Goal: Book appointment/travel/reservation

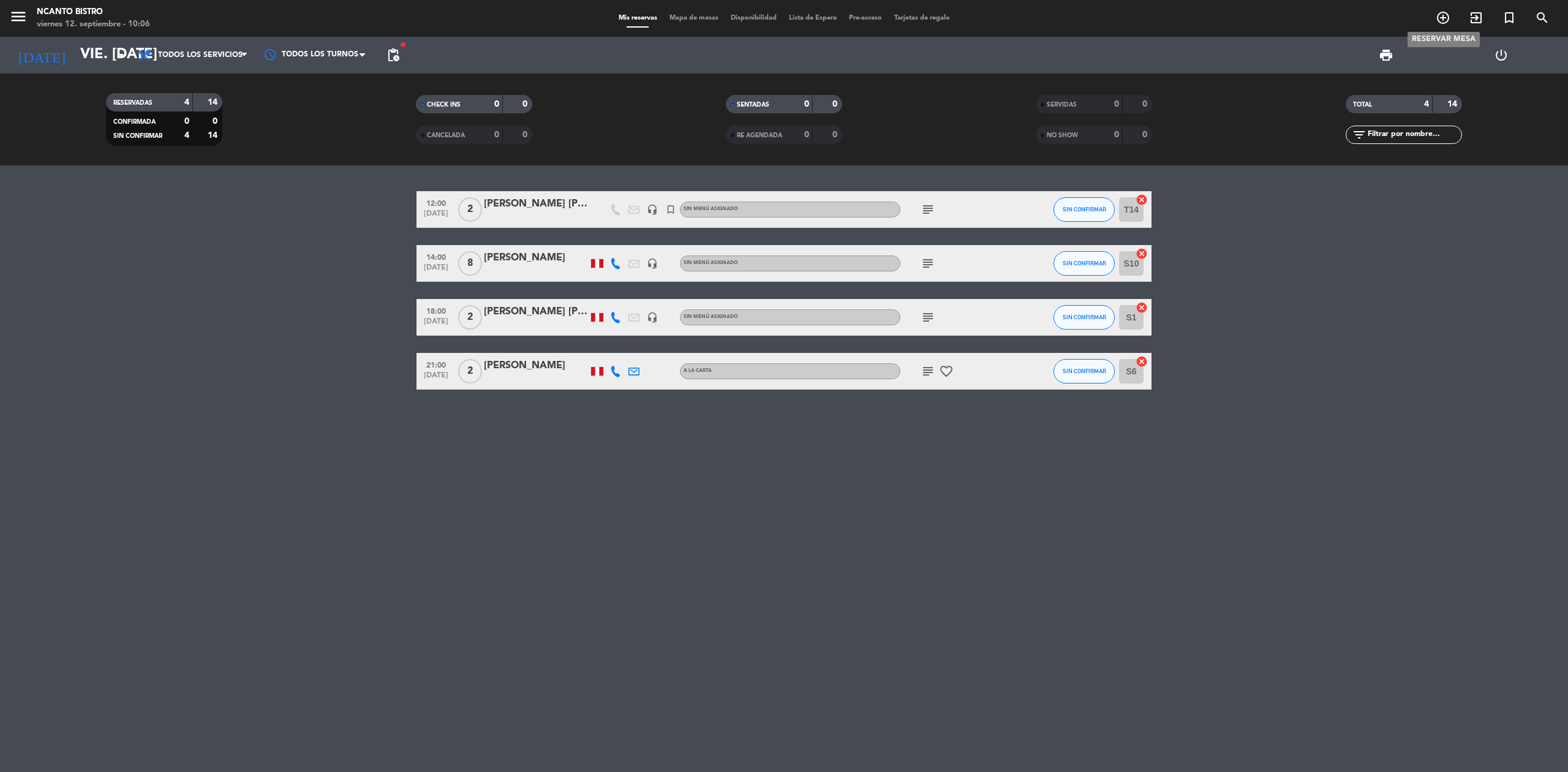
click at [1453, 15] on span "add_circle_outline" at bounding box center [1442, 17] width 33 height 21
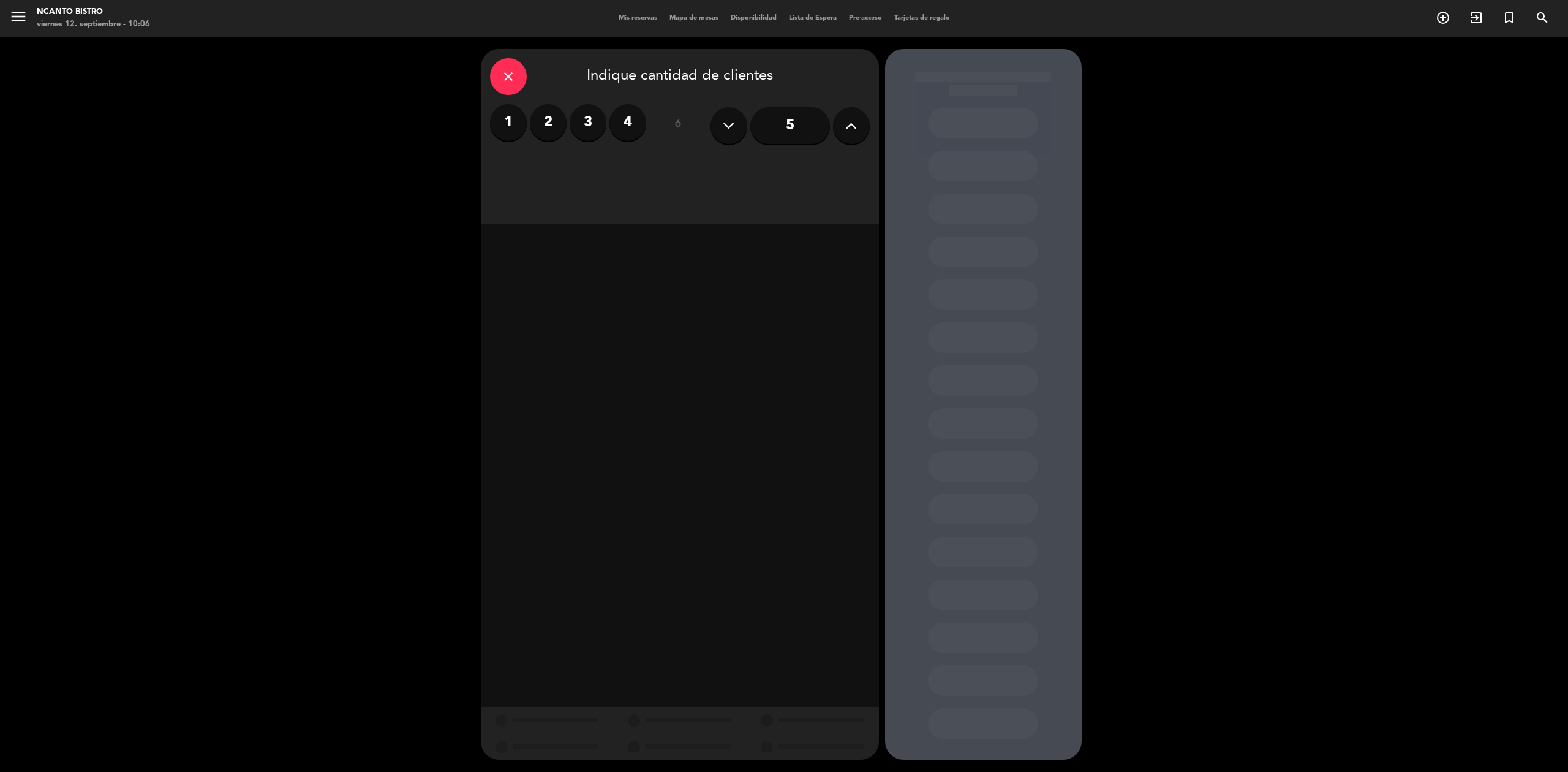
drag, startPoint x: 845, startPoint y: 125, endPoint x: 838, endPoint y: 123, distance: 7.3
click at [846, 124] on icon at bounding box center [850, 125] width 12 height 19
click at [713, 167] on div "Almuerzo" at bounding box center [679, 167] width 124 height 24
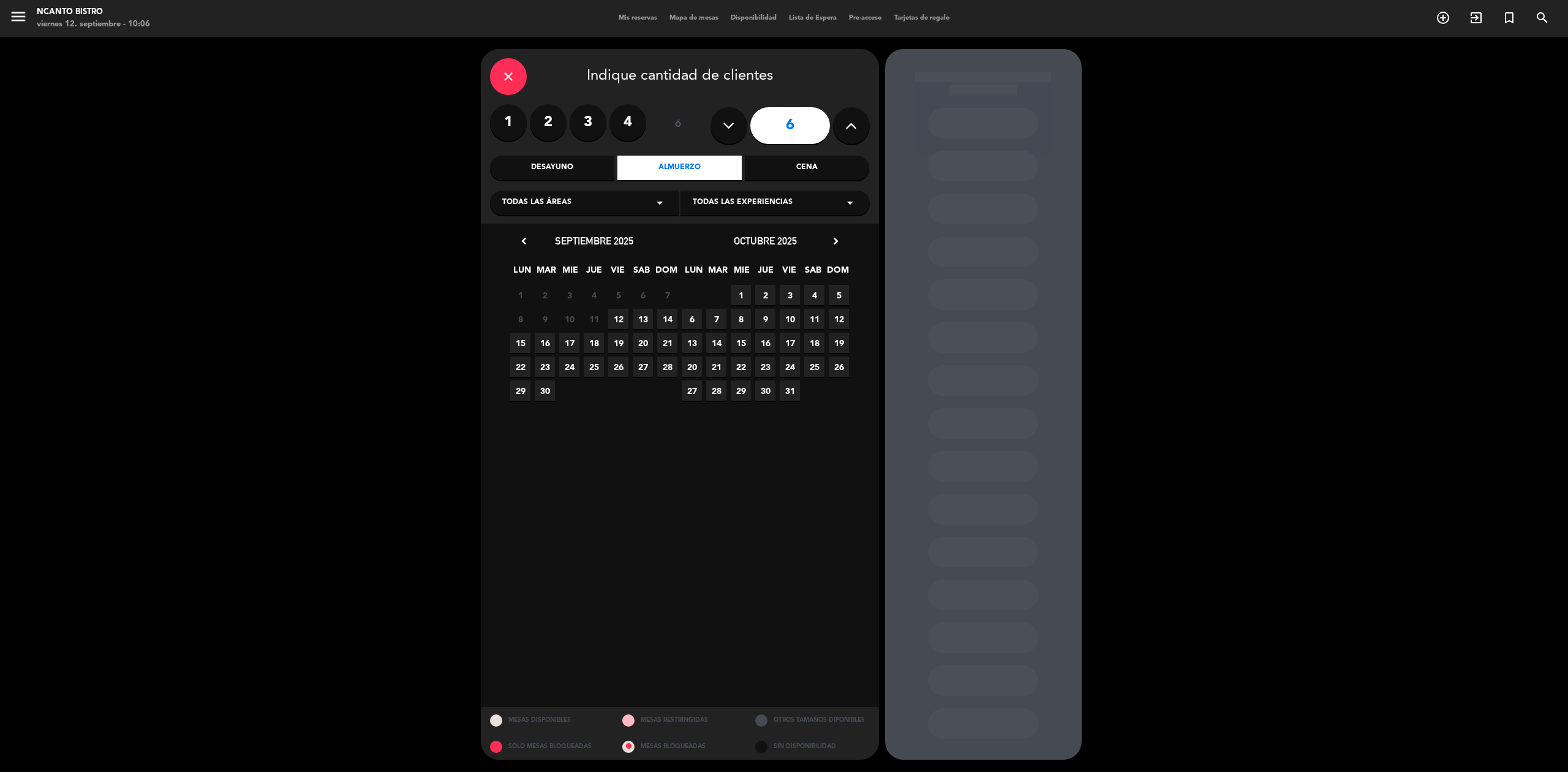
click at [644, 321] on span "13" at bounding box center [643, 319] width 21 height 21
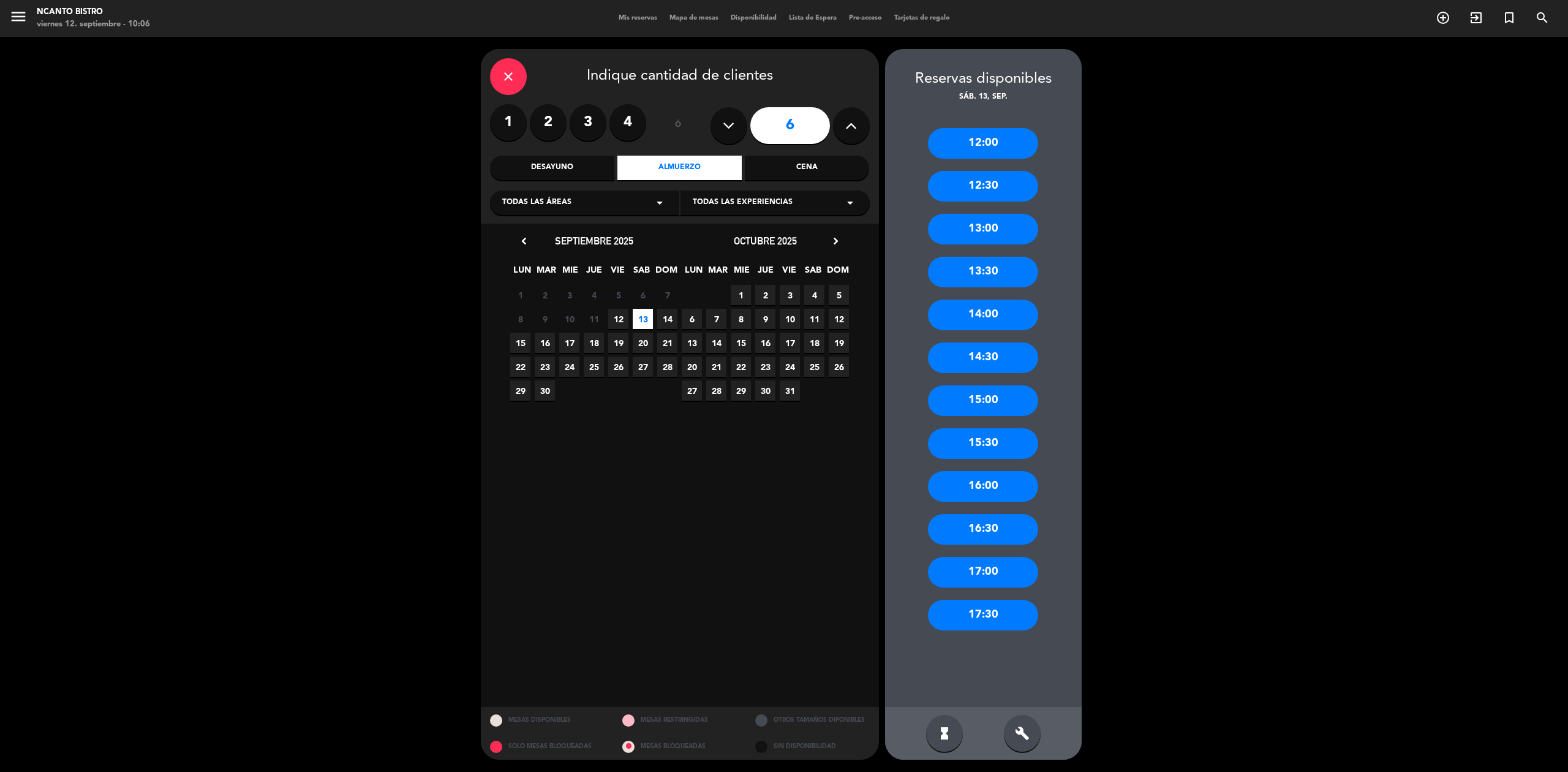
click at [1029, 740] on icon "build" at bounding box center [1022, 733] width 14 height 14
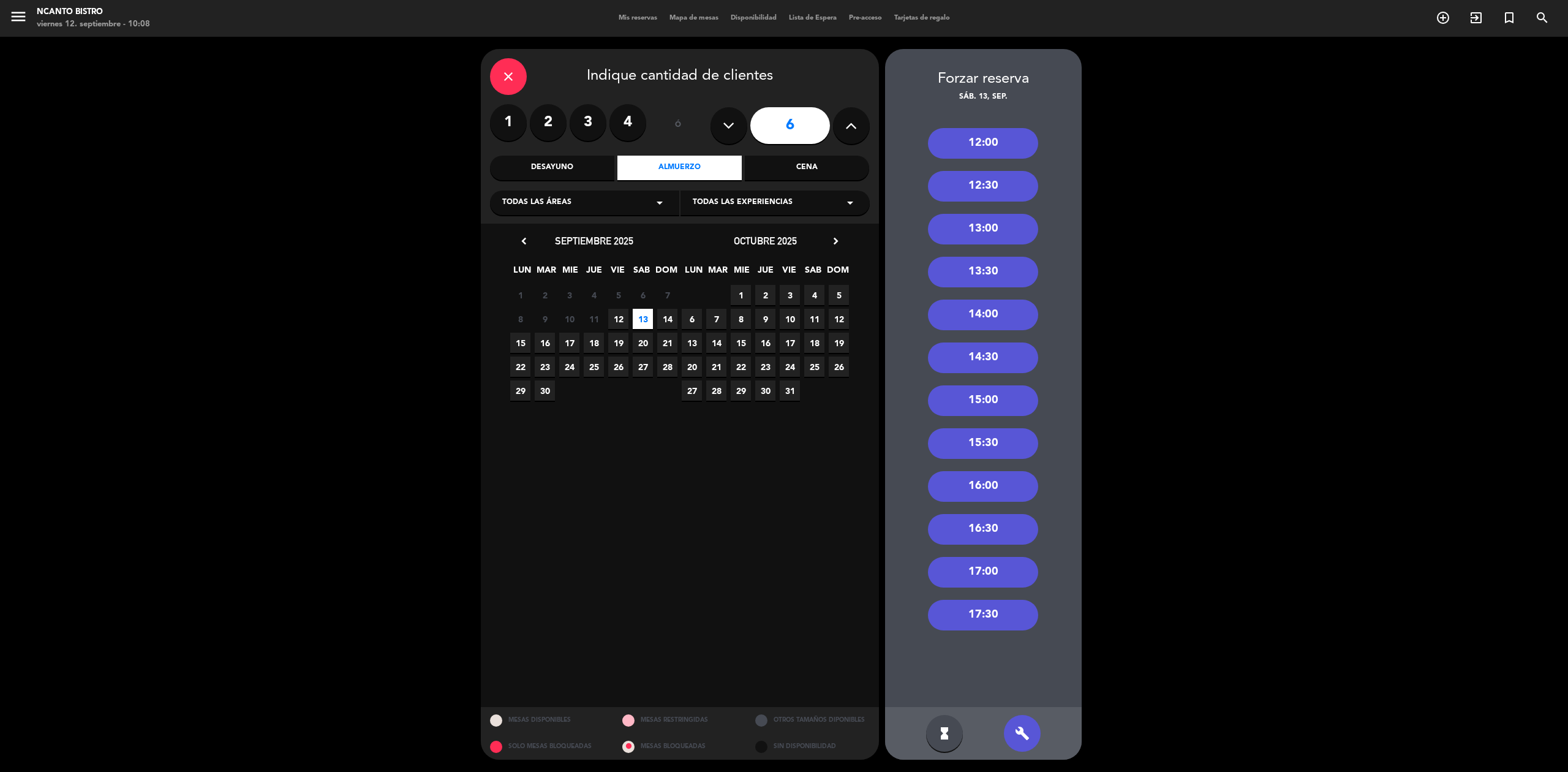
click at [1025, 178] on div "12:30" at bounding box center [983, 186] width 111 height 30
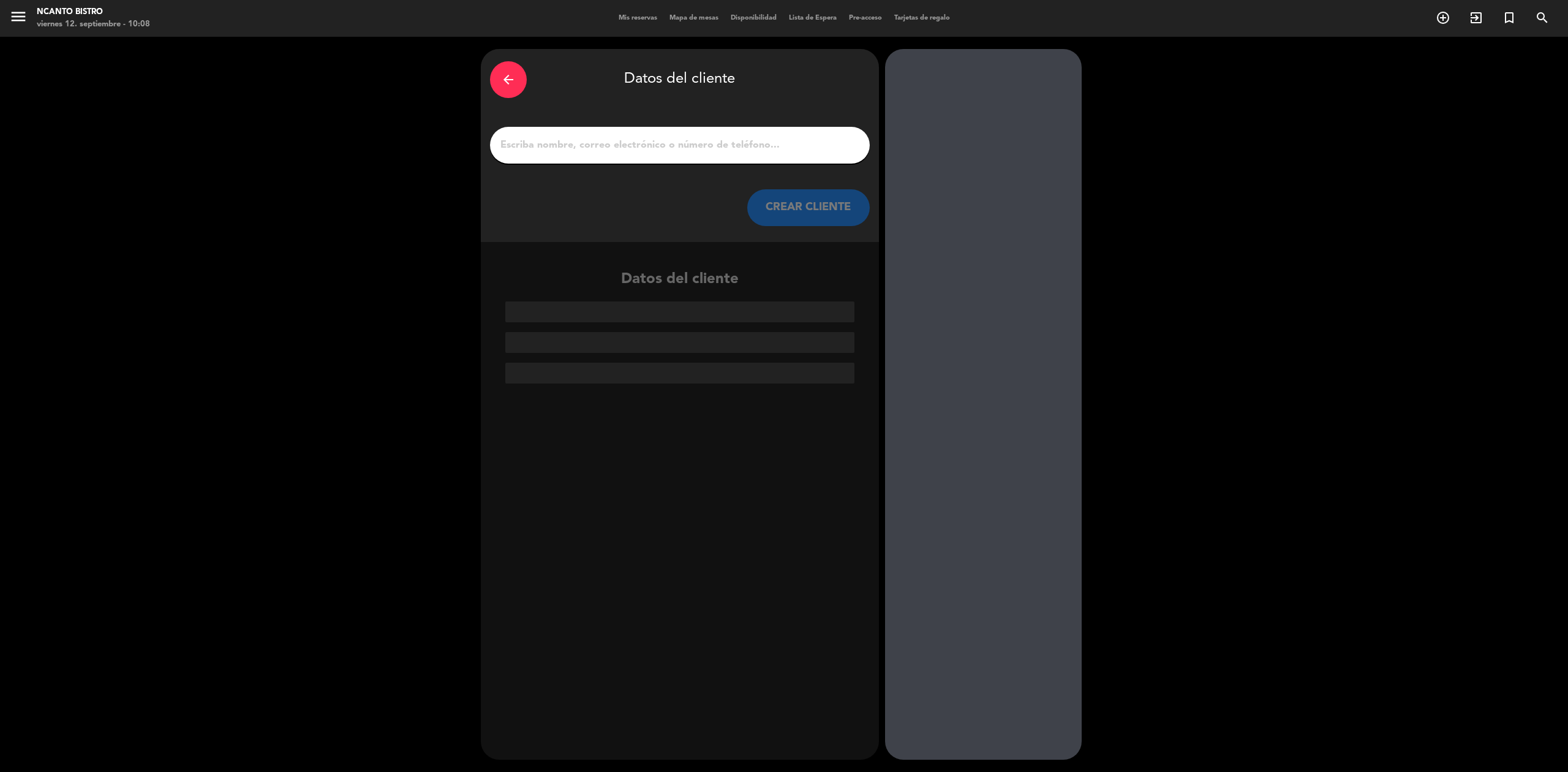
click at [605, 137] on input "1" at bounding box center [679, 145] width 361 height 17
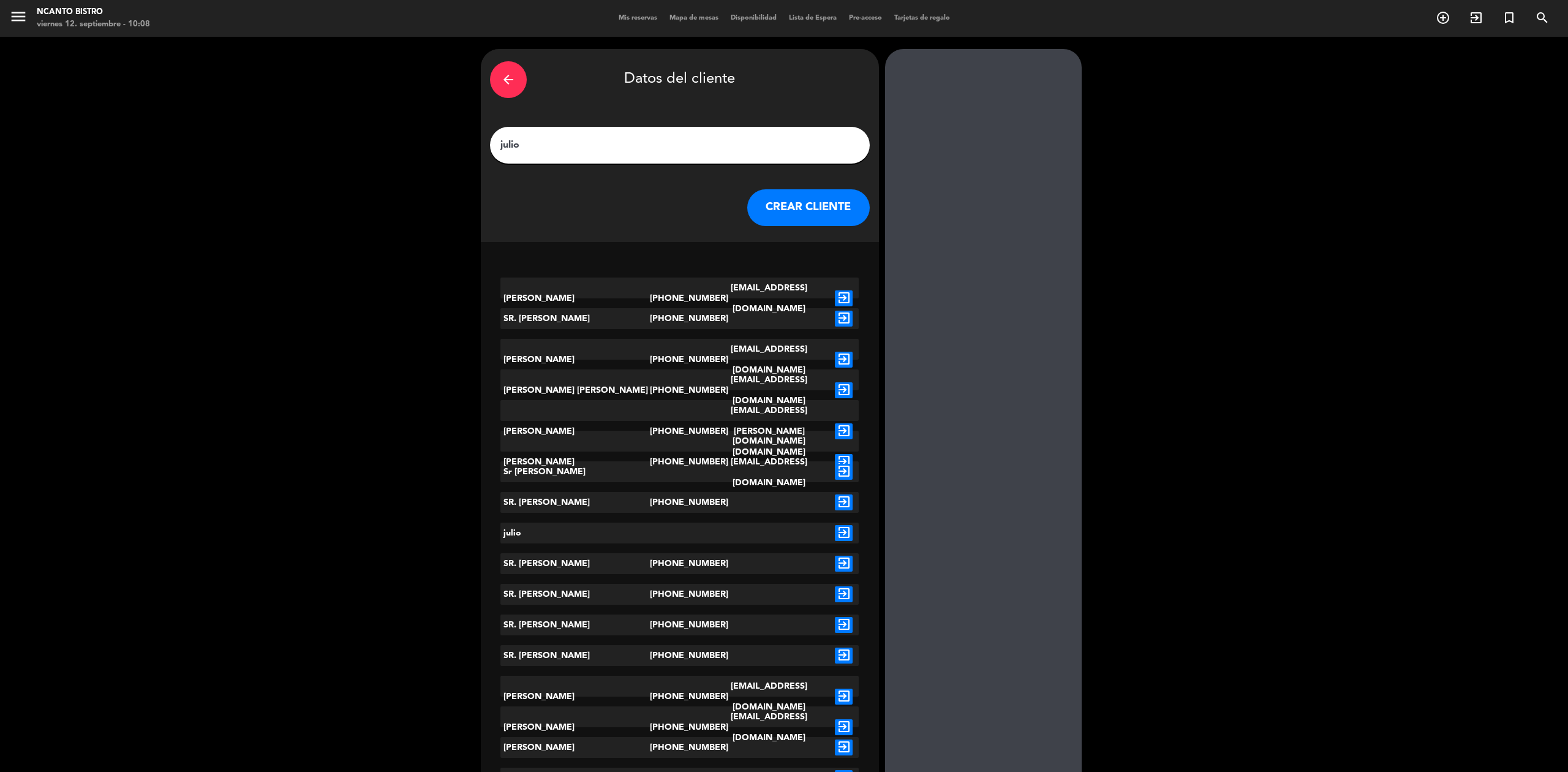
type input "julio"
click at [842, 317] on icon "exit_to_app" at bounding box center [843, 319] width 18 height 16
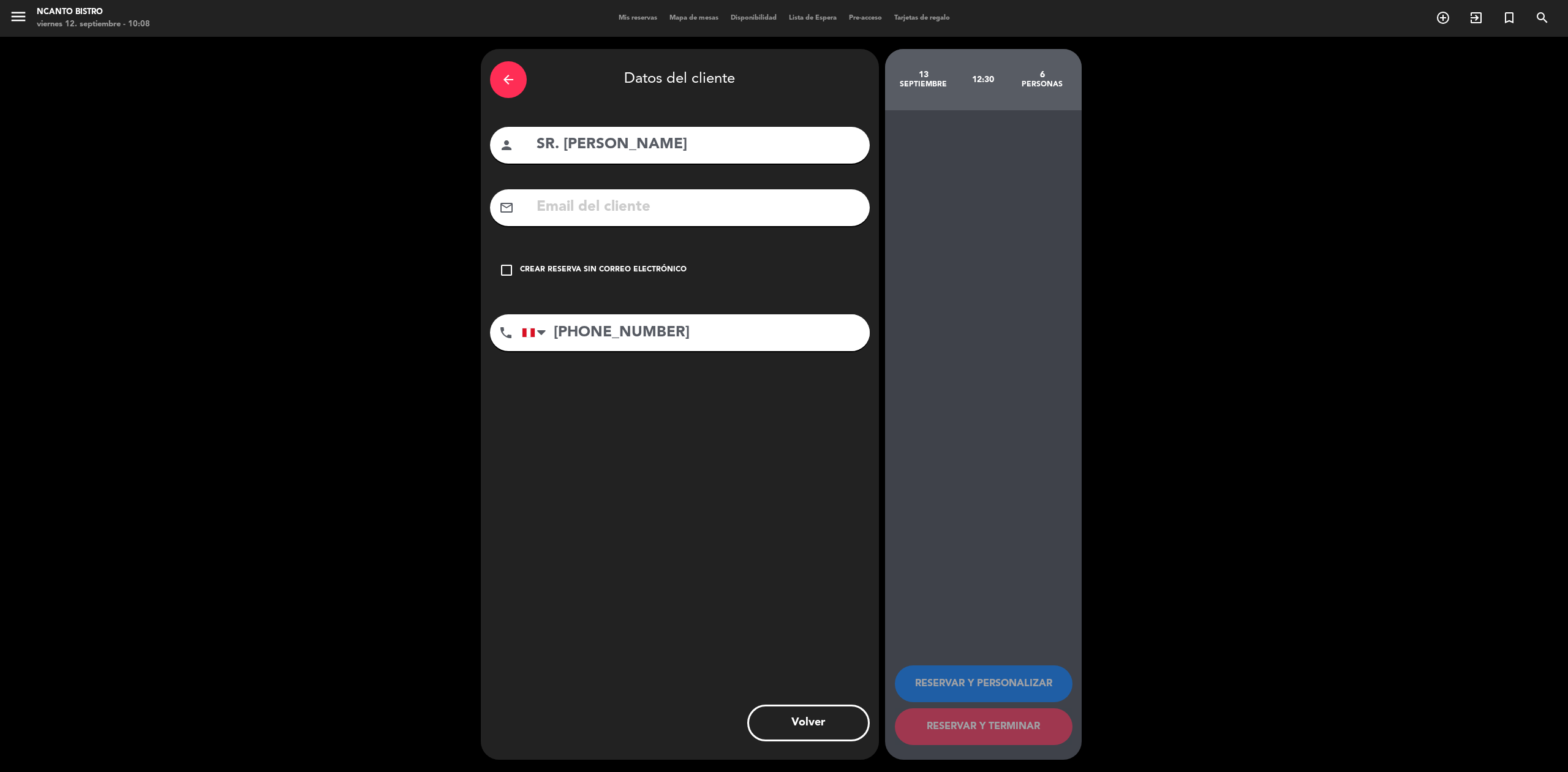
click at [603, 274] on div "Crear reserva sin correo electrónico" at bounding box center [603, 270] width 167 height 12
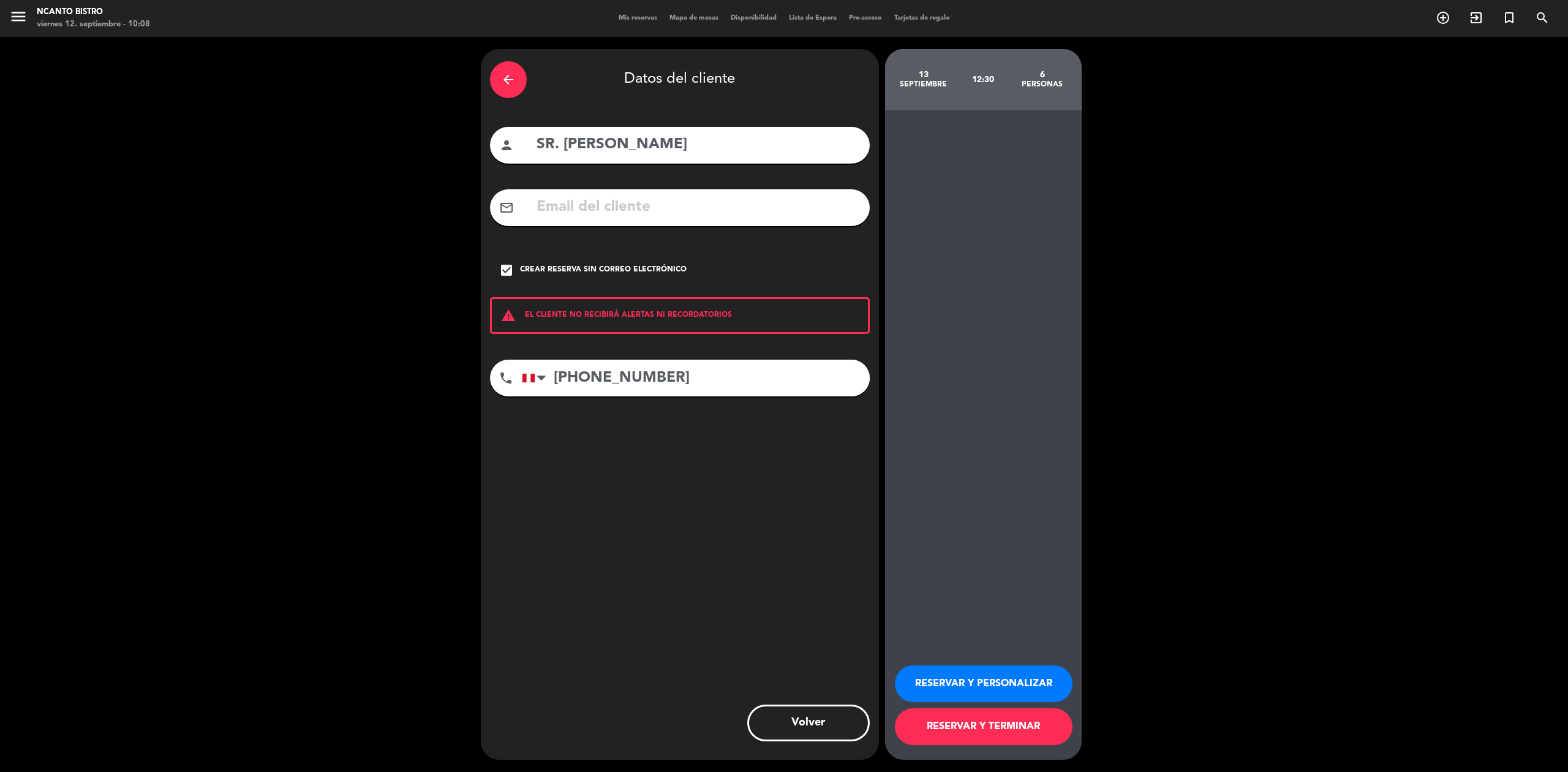
click at [1002, 677] on button "RESERVAR Y PERSONALIZAR" at bounding box center [983, 683] width 178 height 37
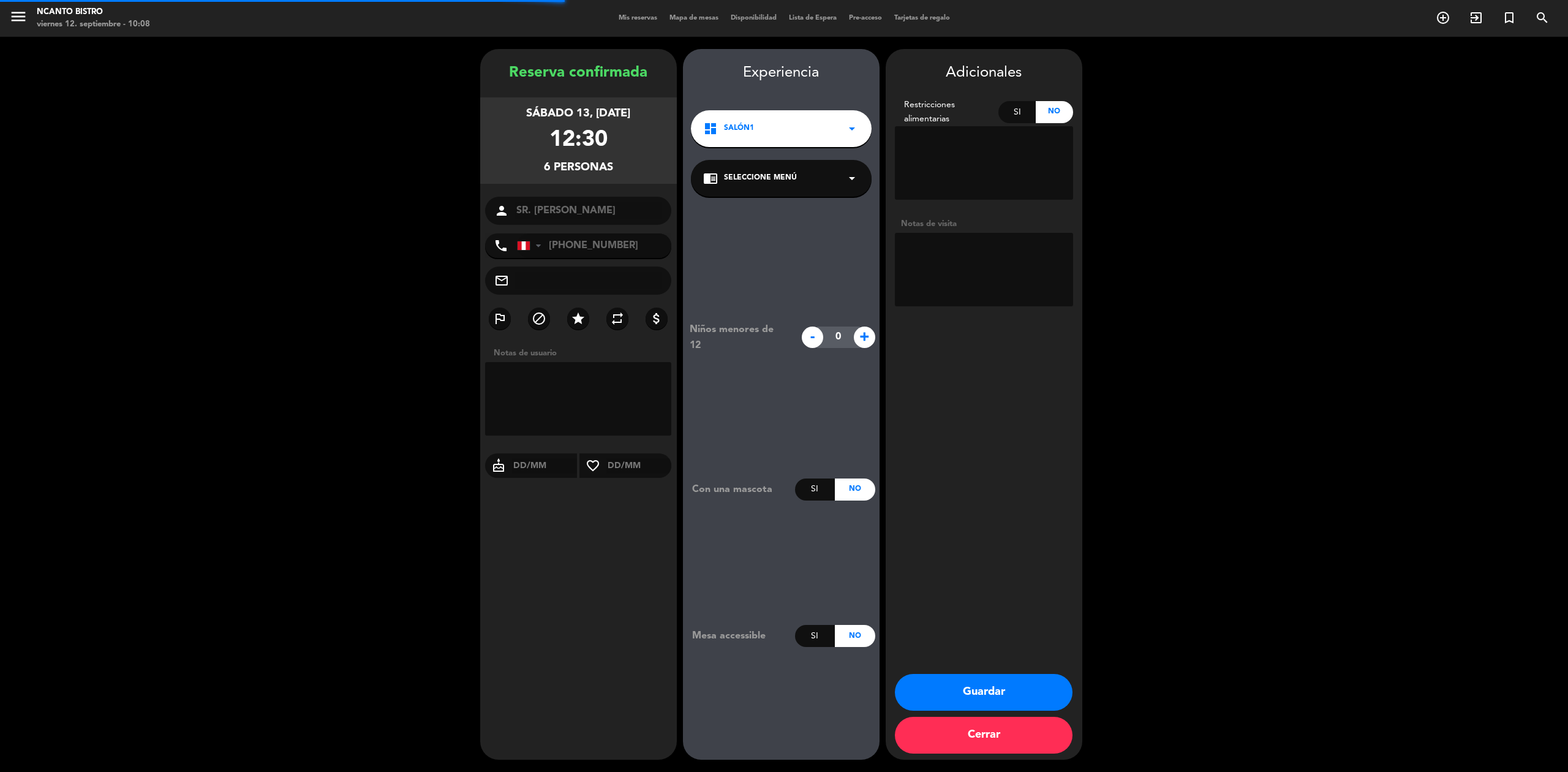
click at [538, 391] on textarea at bounding box center [578, 399] width 187 height 73
type textarea "terraza 20"
click at [950, 701] on button "Guardar" at bounding box center [983, 692] width 178 height 37
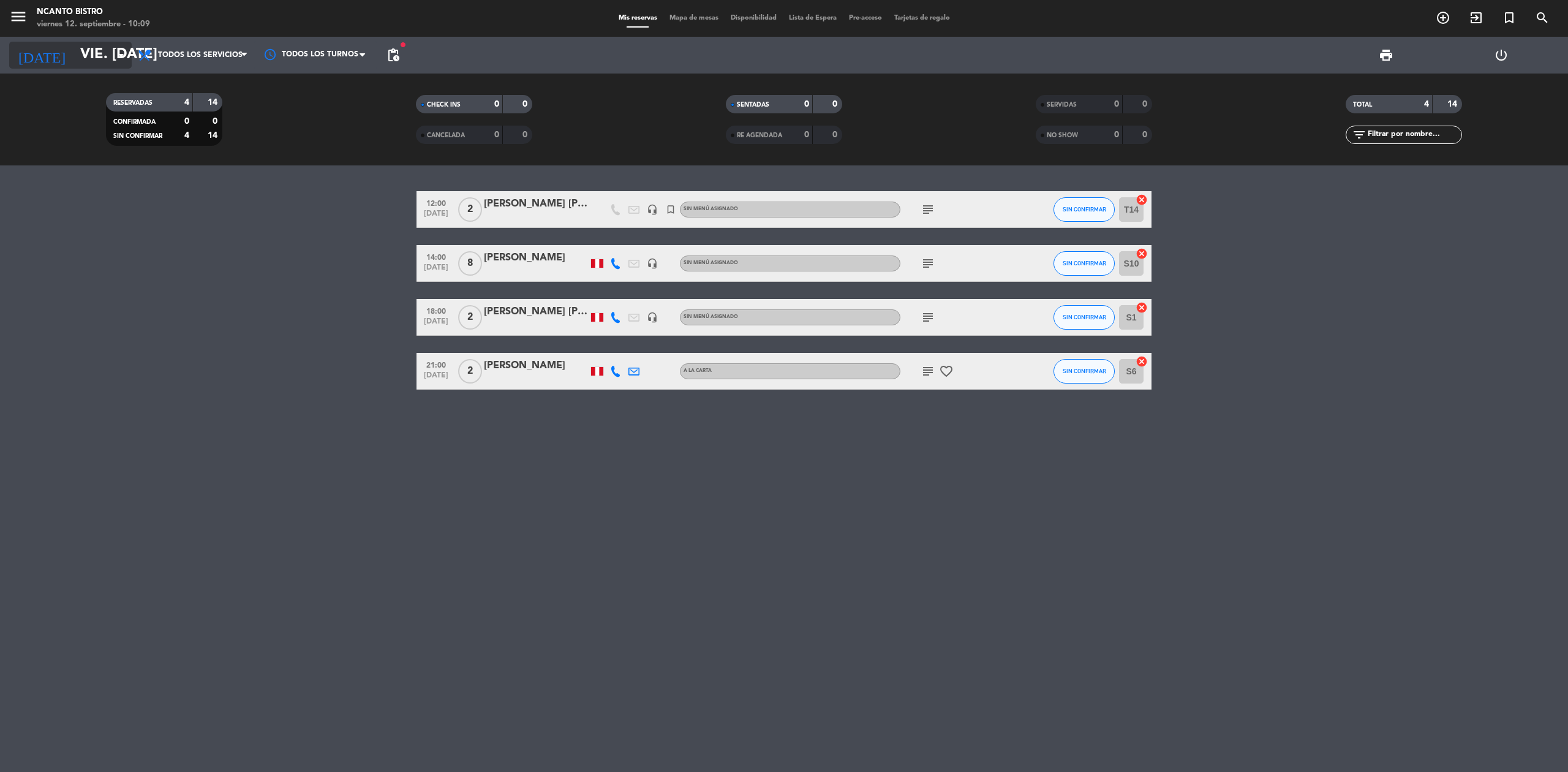
click at [74, 52] on input "vie. [DATE]" at bounding box center [165, 54] width 182 height 29
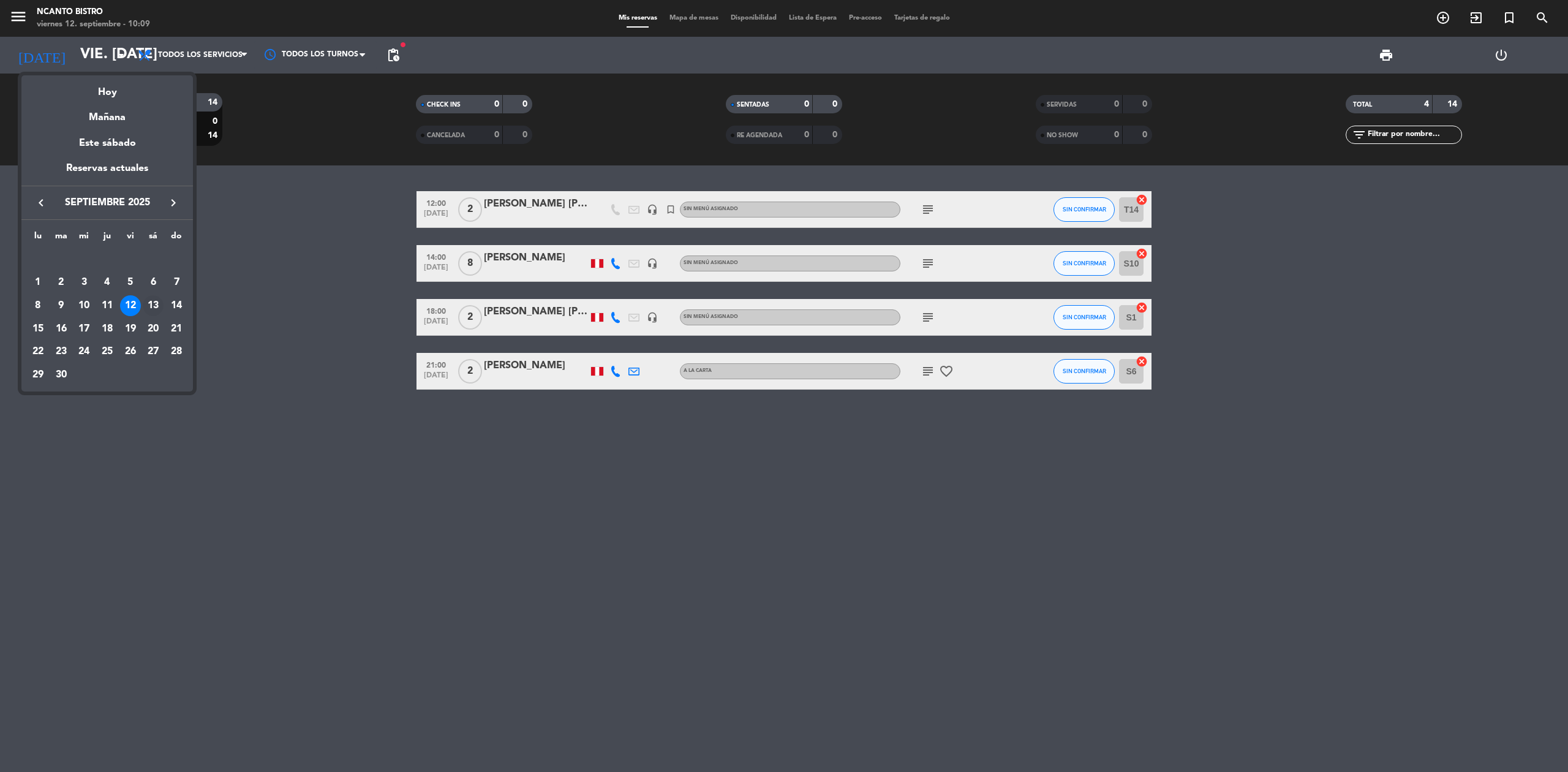
click at [161, 302] on div "13" at bounding box center [153, 305] width 21 height 21
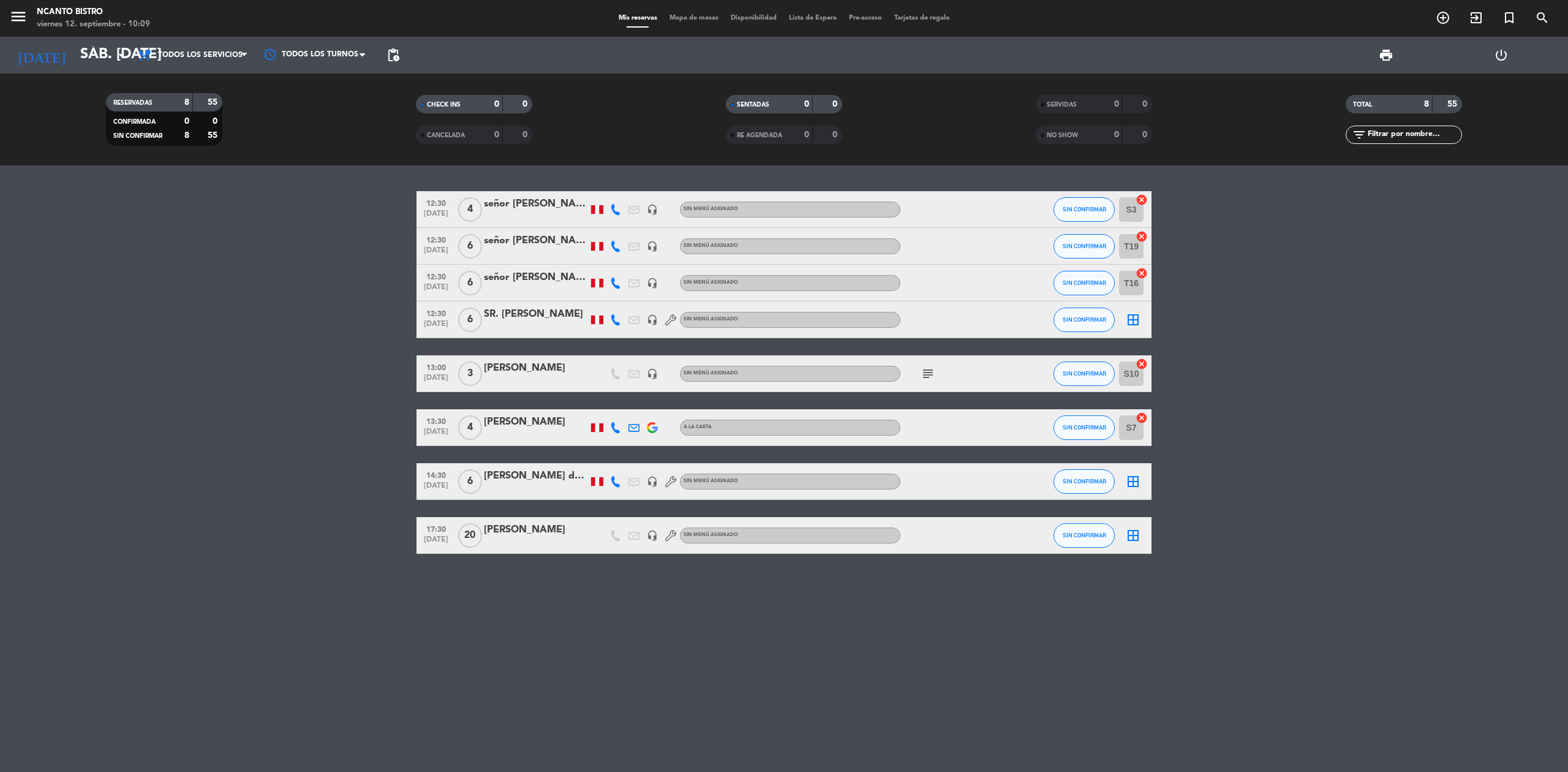
click at [515, 251] on div at bounding box center [535, 253] width 104 height 10
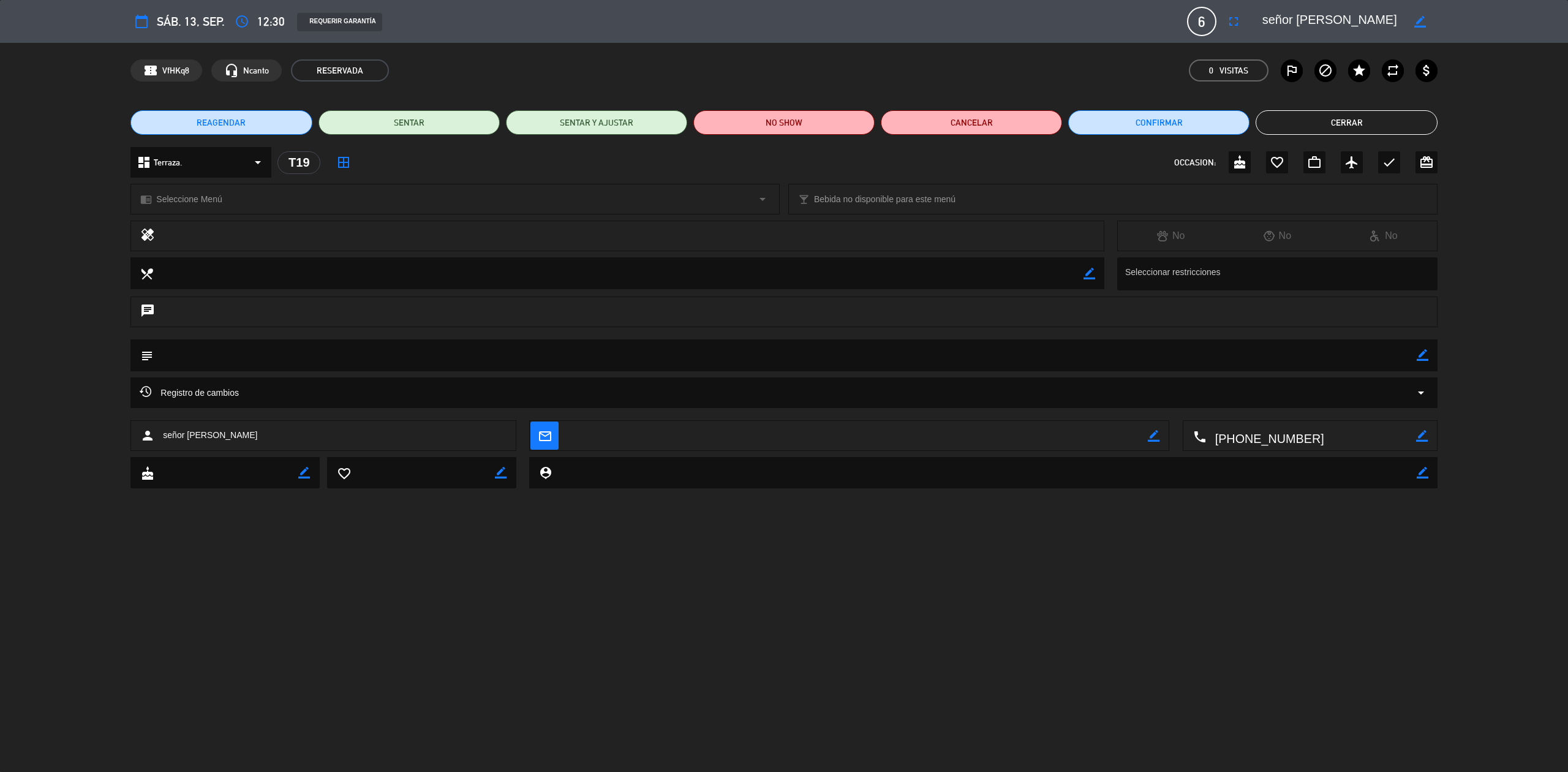
click at [1384, 124] on button "Cerrar" at bounding box center [1346, 122] width 181 height 24
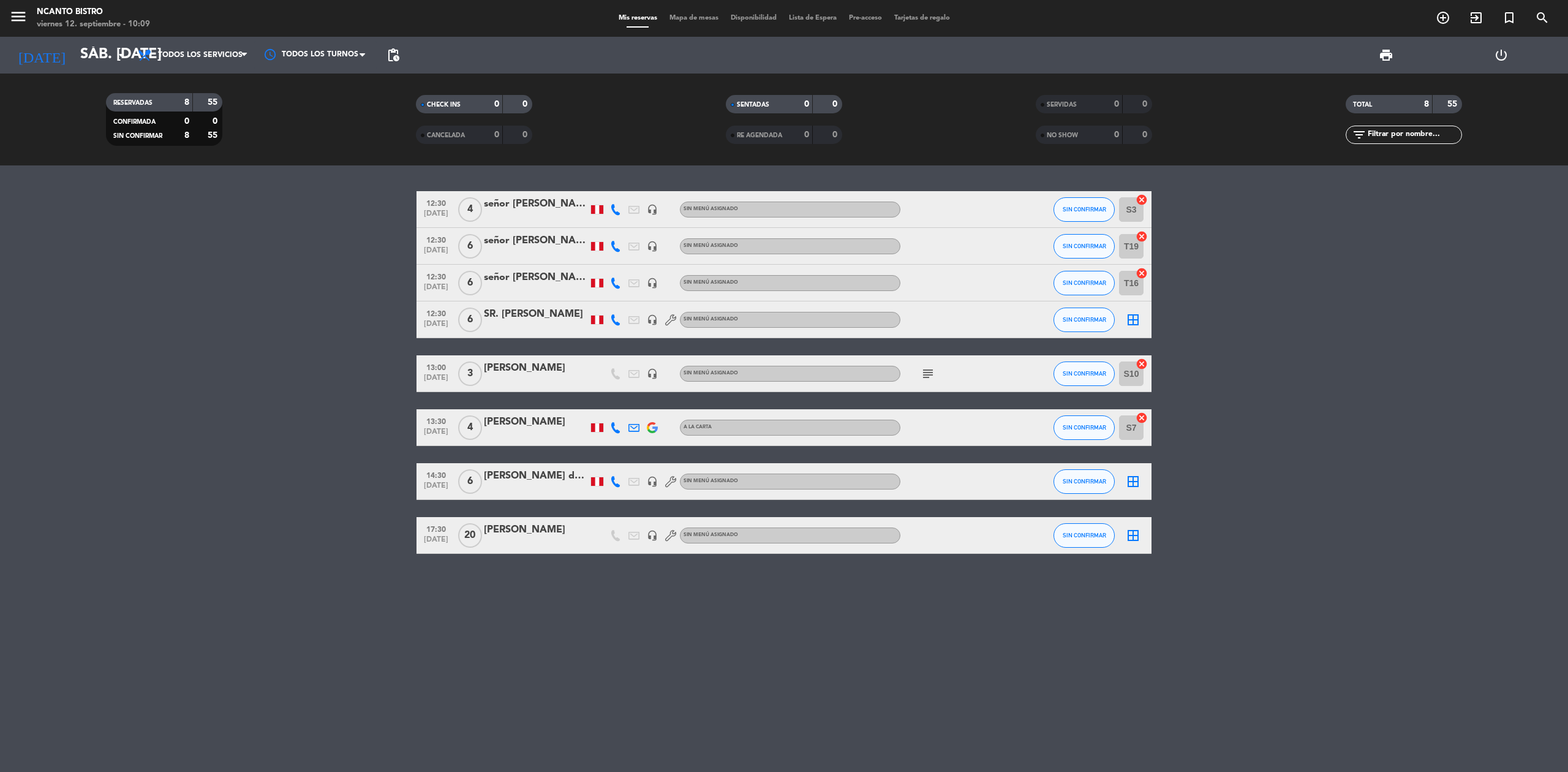
click at [1091, 228] on div "SIN CONFIRMAR" at bounding box center [1083, 245] width 62 height 36
click at [1106, 270] on button "SIN CONFIRMAR" at bounding box center [1083, 282] width 62 height 24
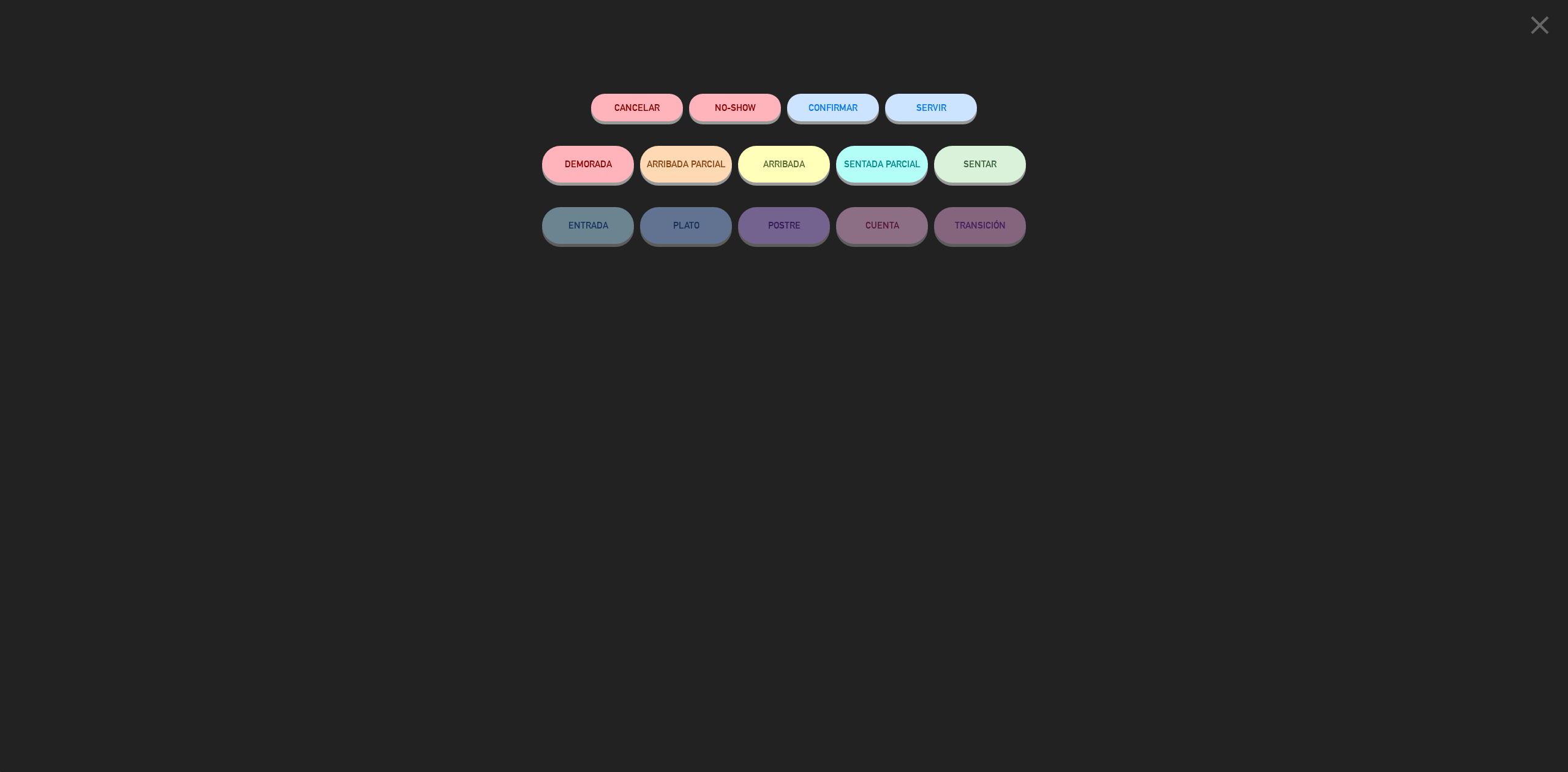
click at [745, 98] on button "NO-SHOW" at bounding box center [734, 107] width 92 height 28
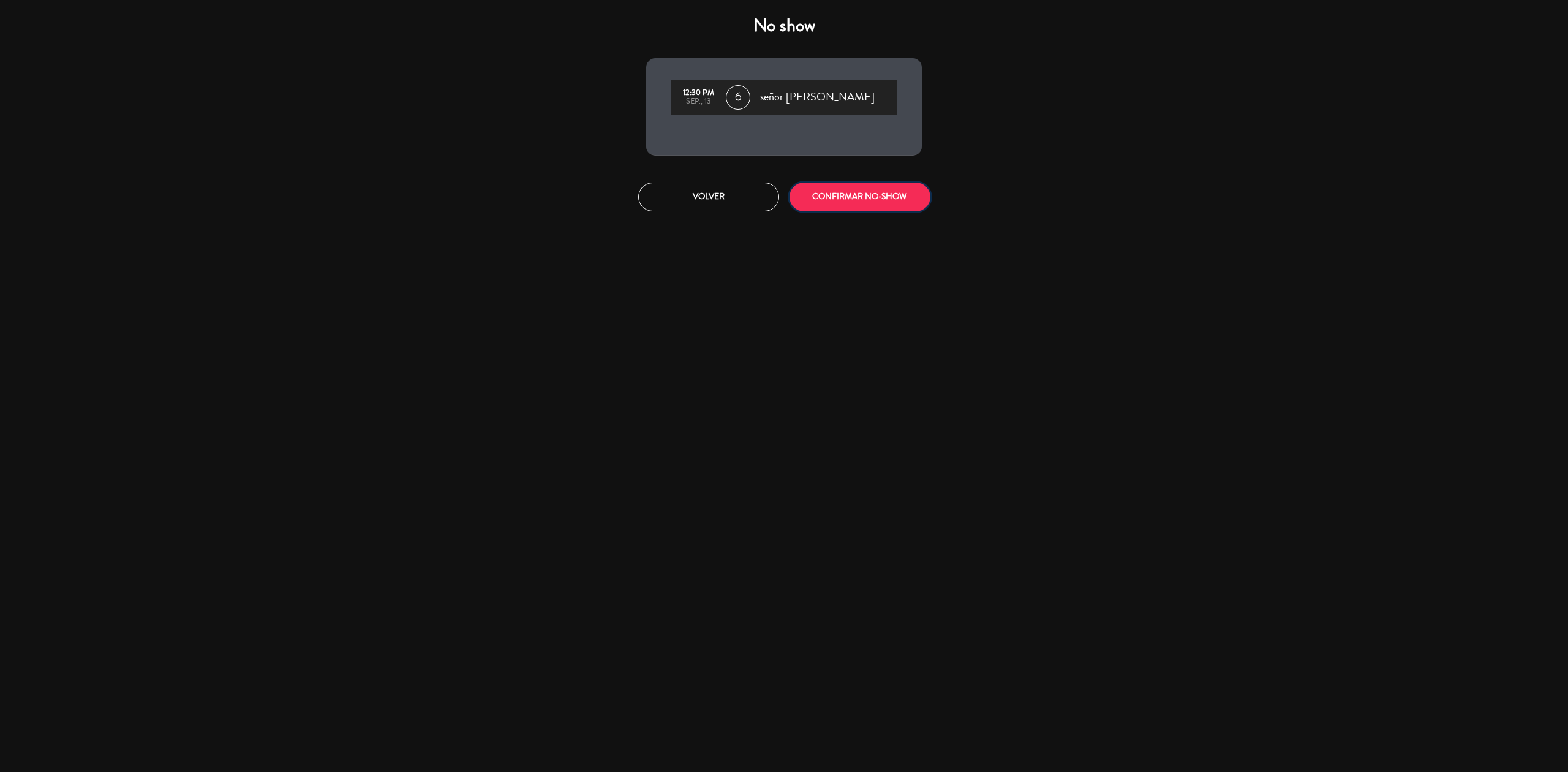
click at [856, 204] on button "CONFIRMAR NO-SHOW" at bounding box center [860, 197] width 141 height 29
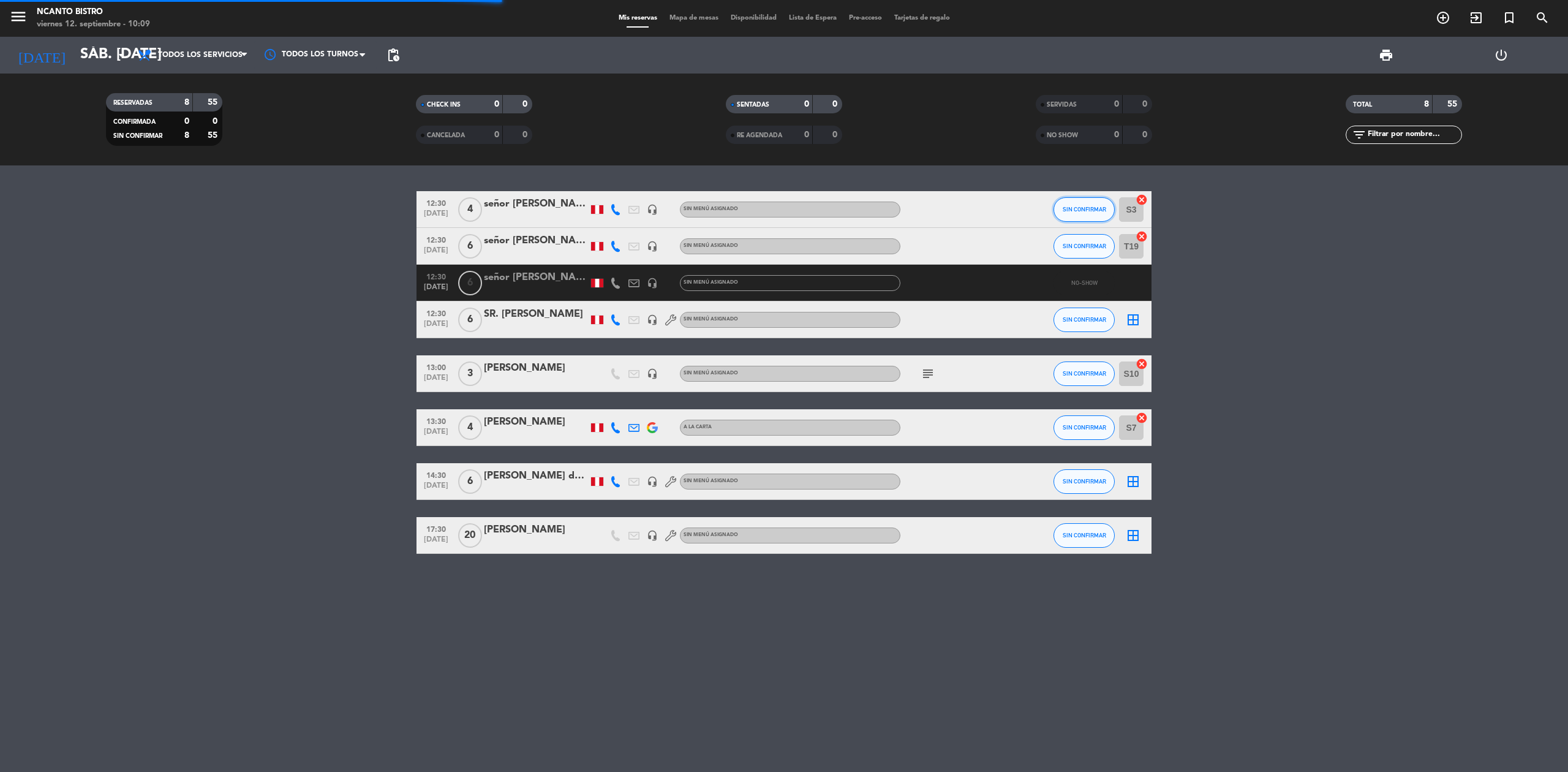
click at [1066, 210] on span "SIN CONFIRMAR" at bounding box center [1084, 210] width 44 height 7
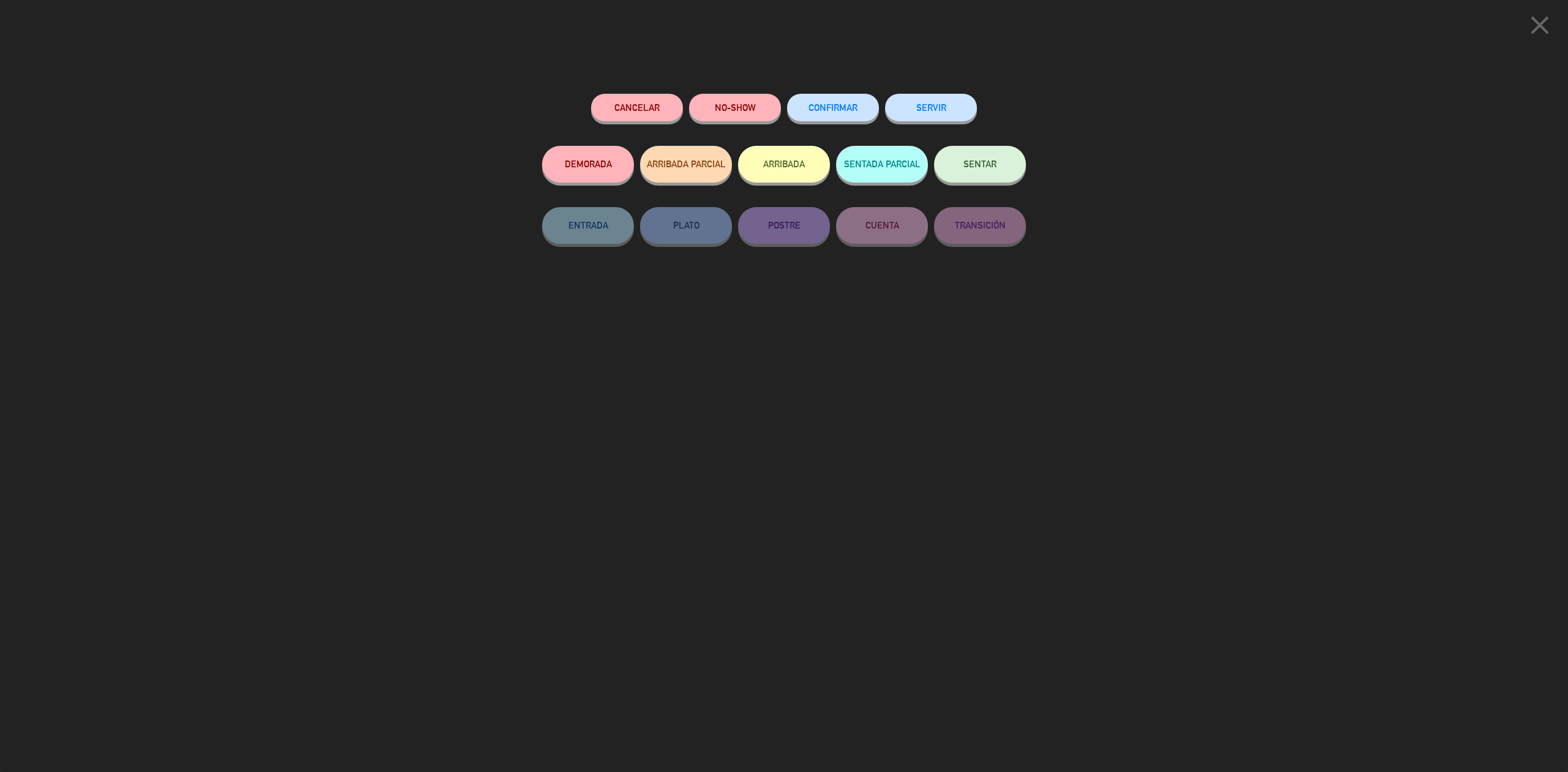
click at [610, 95] on button "Cancelar" at bounding box center [636, 107] width 92 height 28
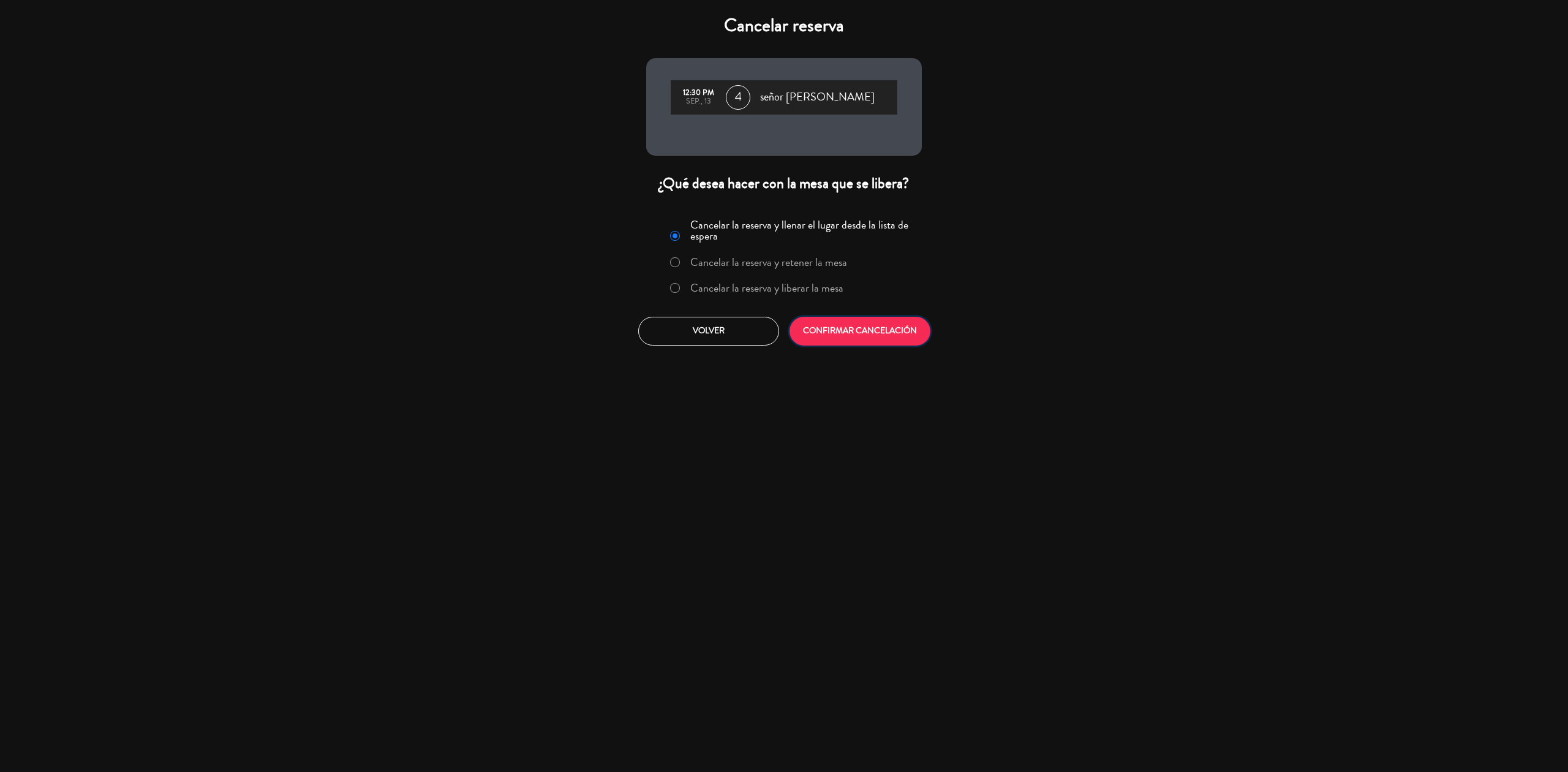
click at [846, 331] on button "CONFIRMAR CANCELACIÓN" at bounding box center [860, 331] width 141 height 29
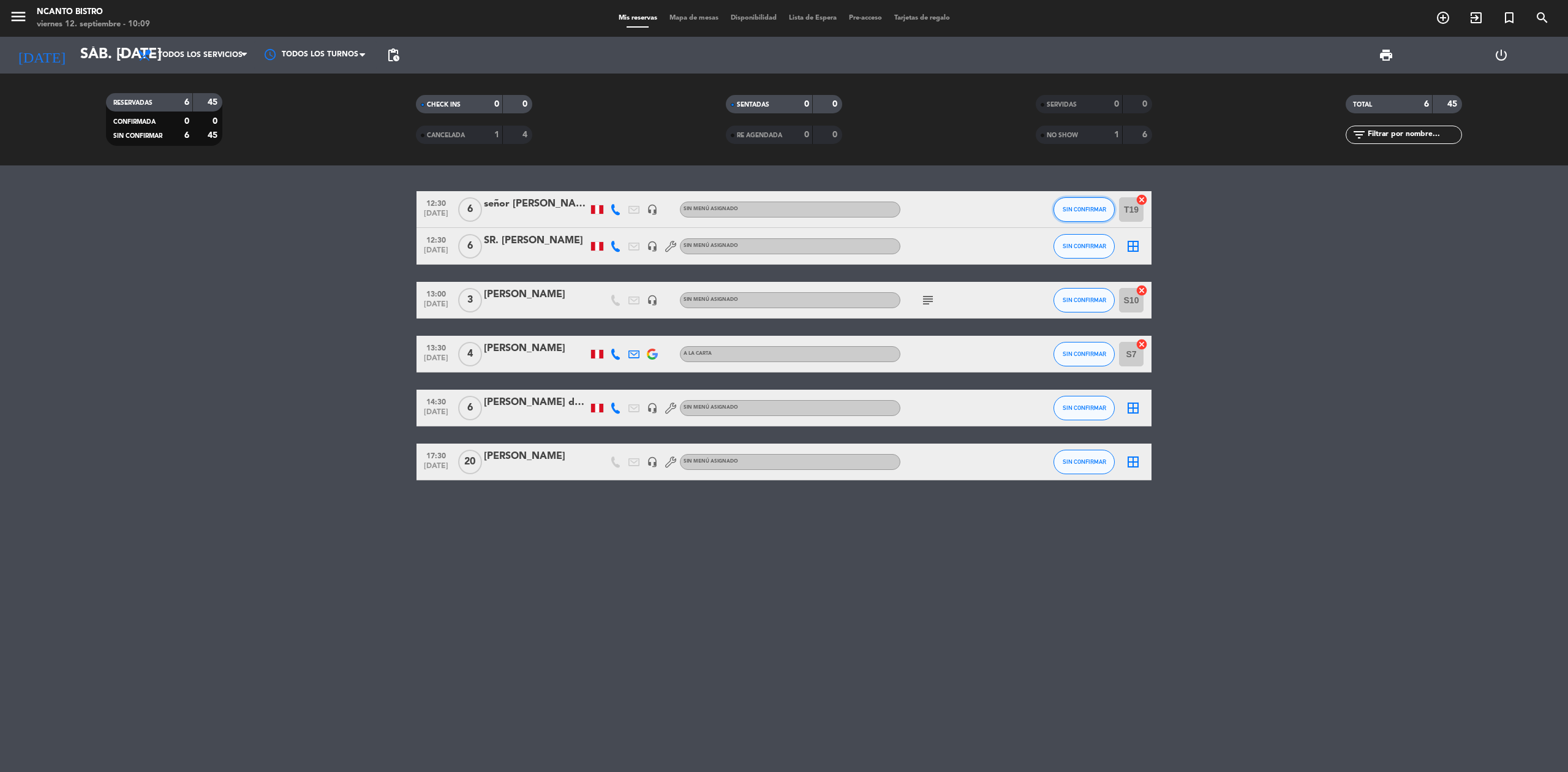
click at [1071, 216] on button "SIN CONFIRMAR" at bounding box center [1083, 209] width 62 height 24
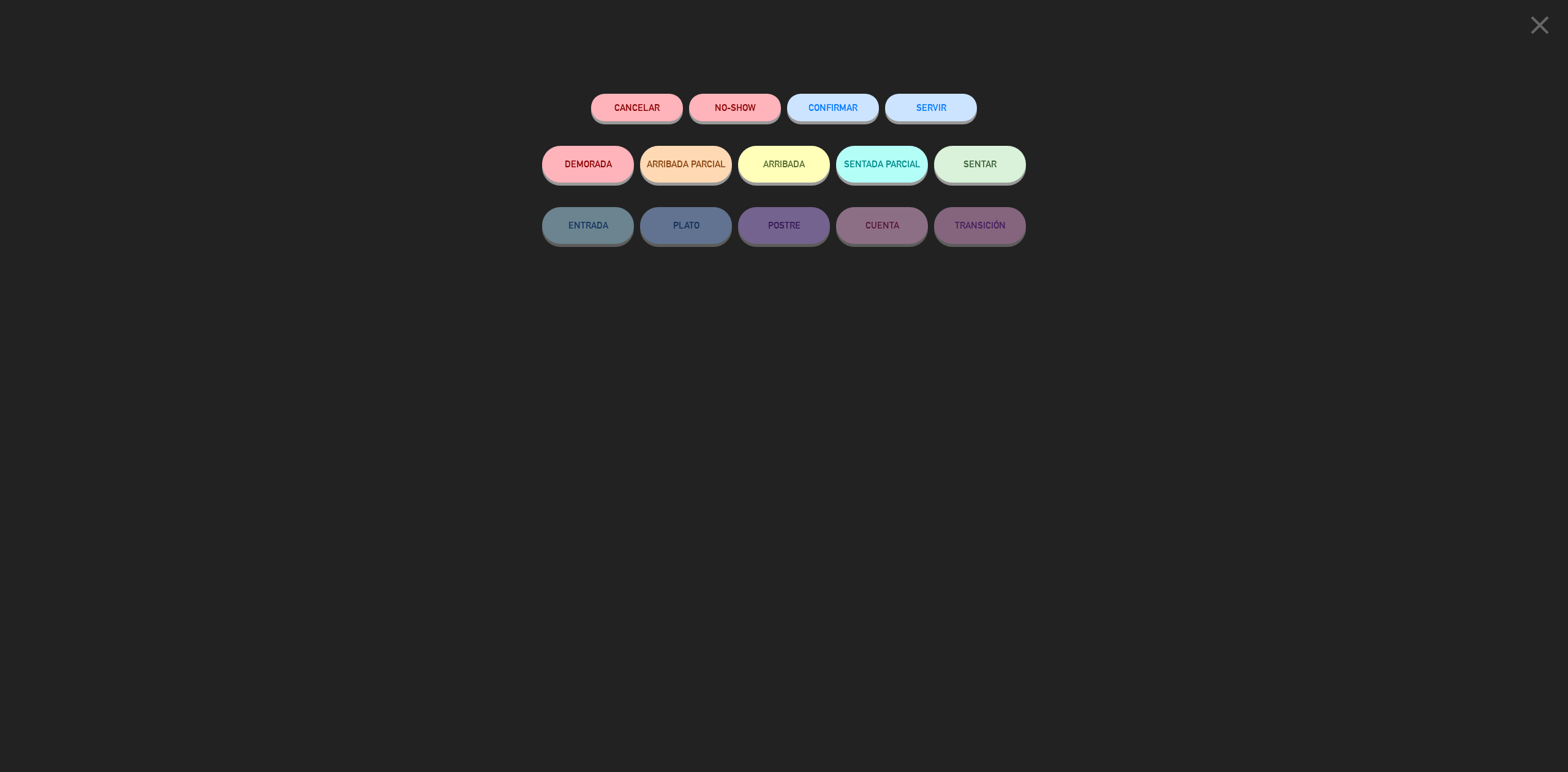
click at [655, 98] on button "Cancelar" at bounding box center [636, 107] width 92 height 28
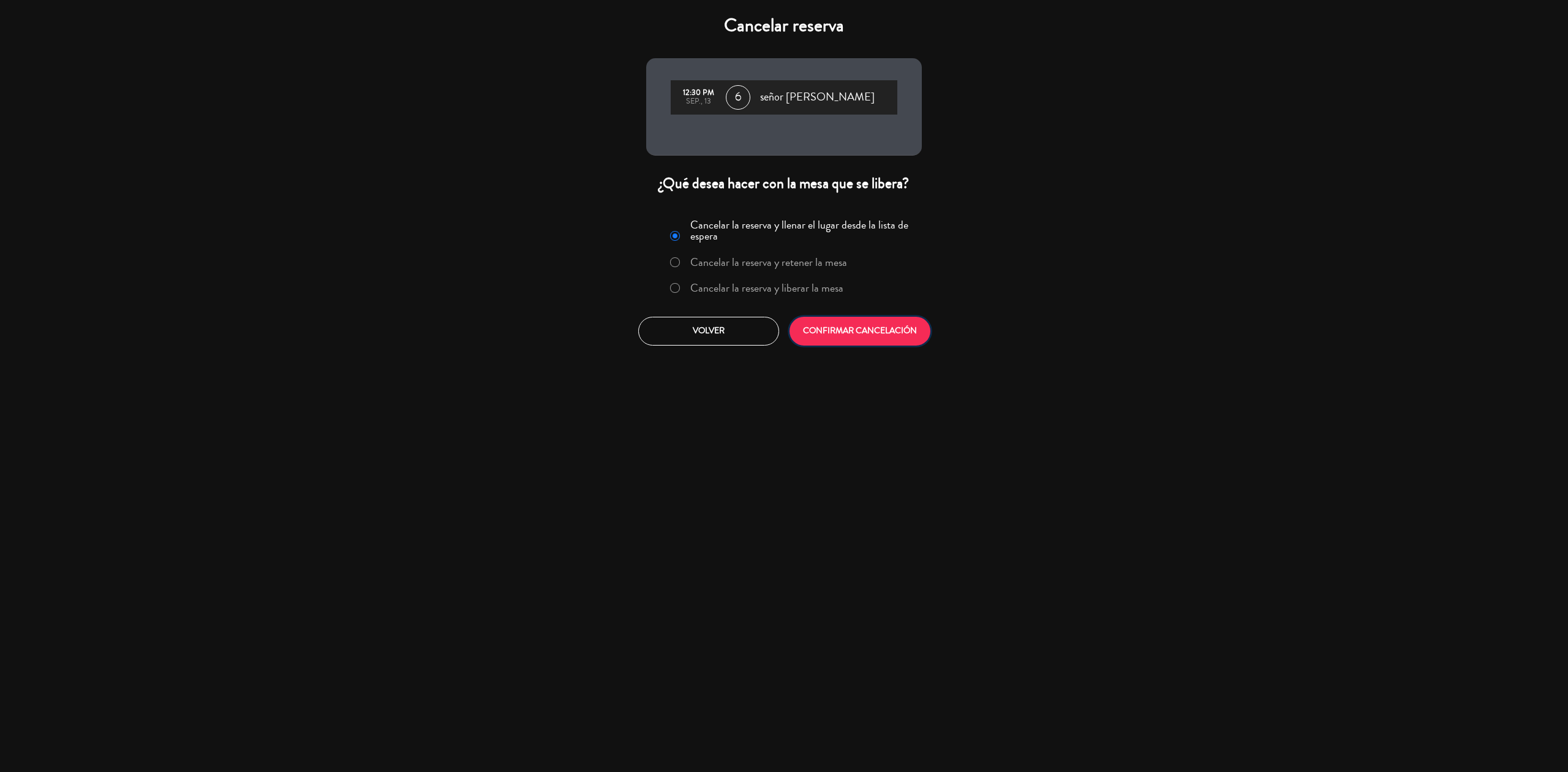
click at [865, 334] on button "CONFIRMAR CANCELACIÓN" at bounding box center [860, 331] width 141 height 29
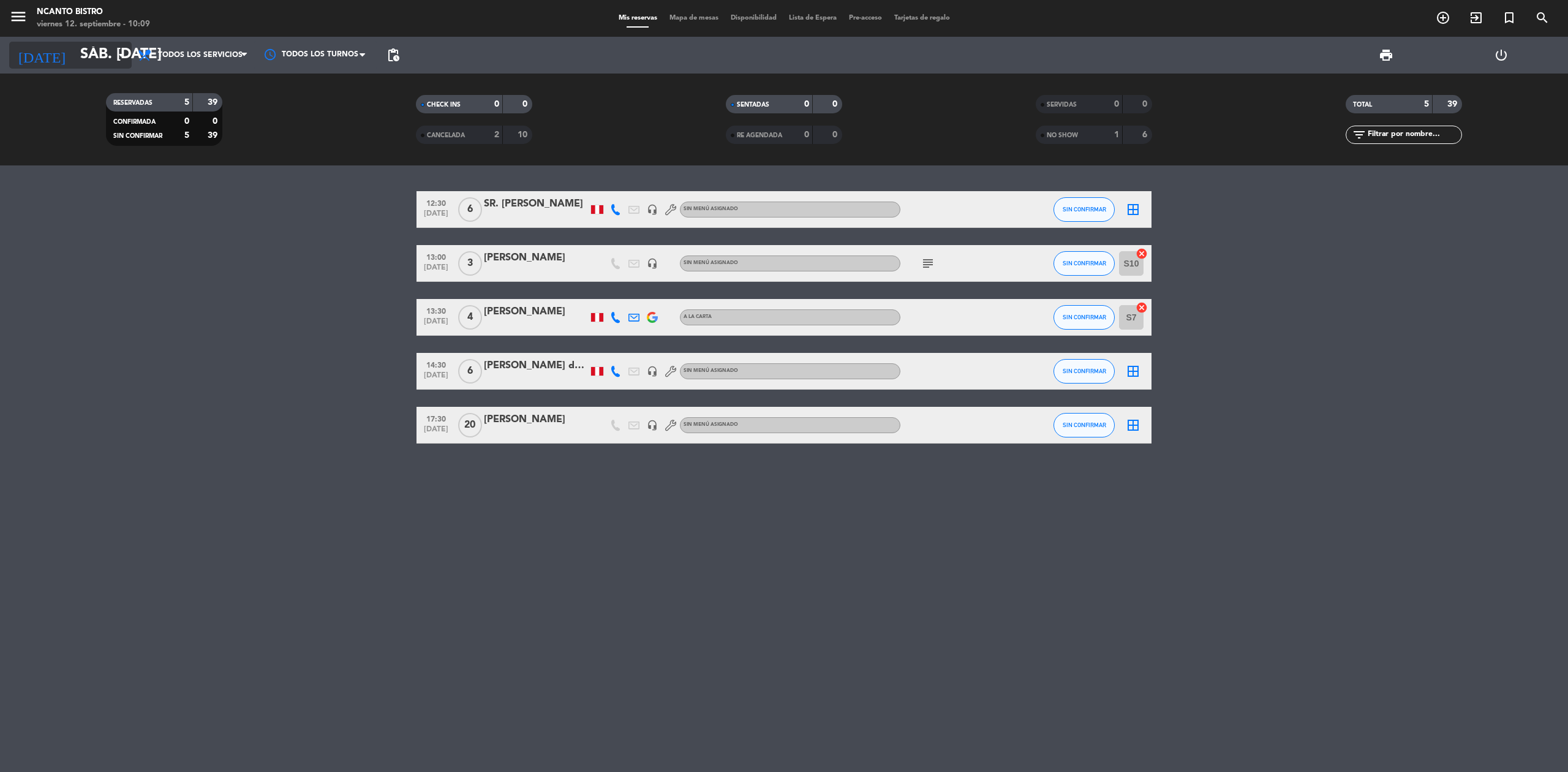
click at [77, 67] on input "sáb. [DATE]" at bounding box center [165, 54] width 182 height 29
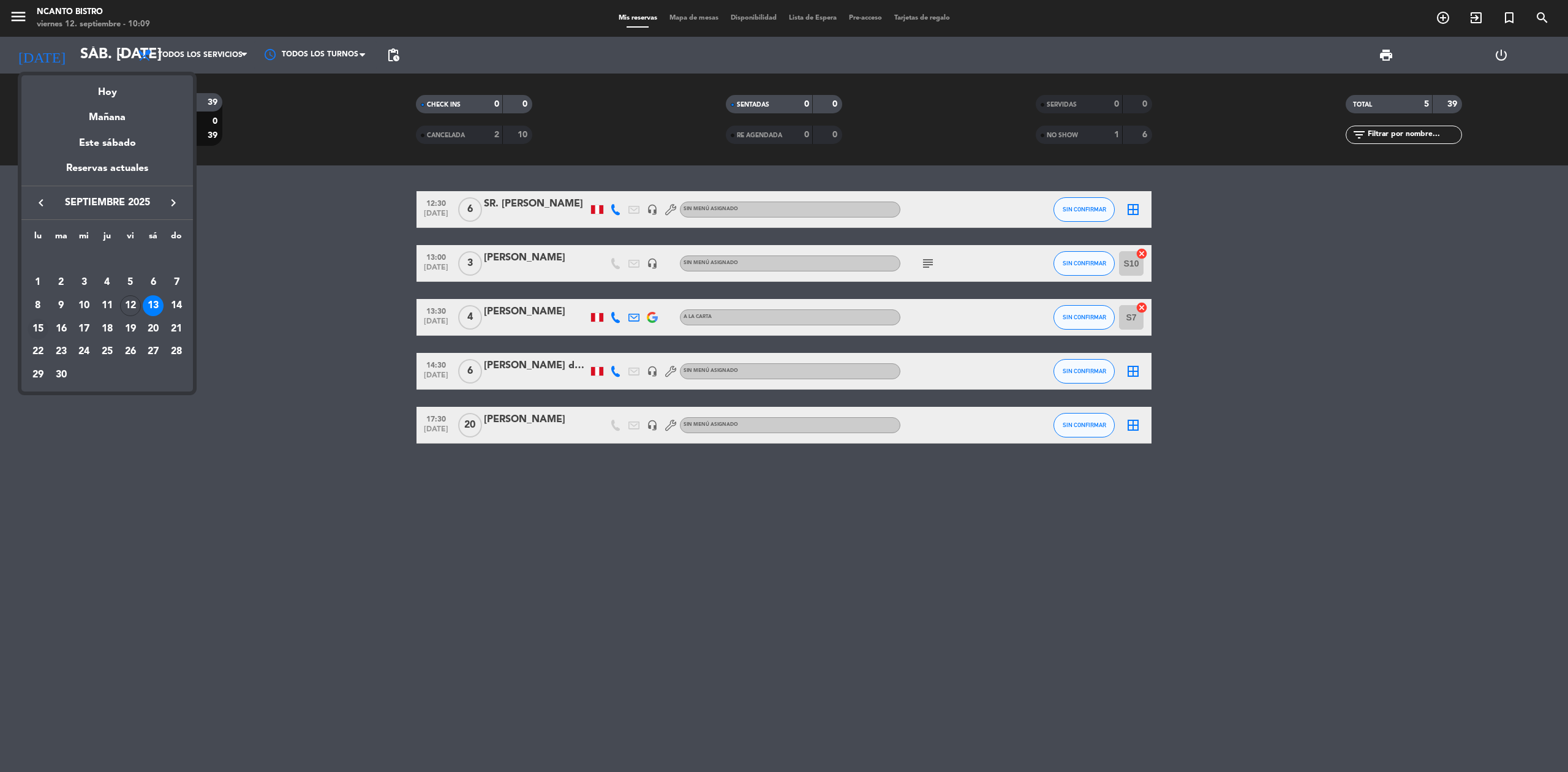
click at [39, 333] on div "15" at bounding box center [37, 328] width 21 height 21
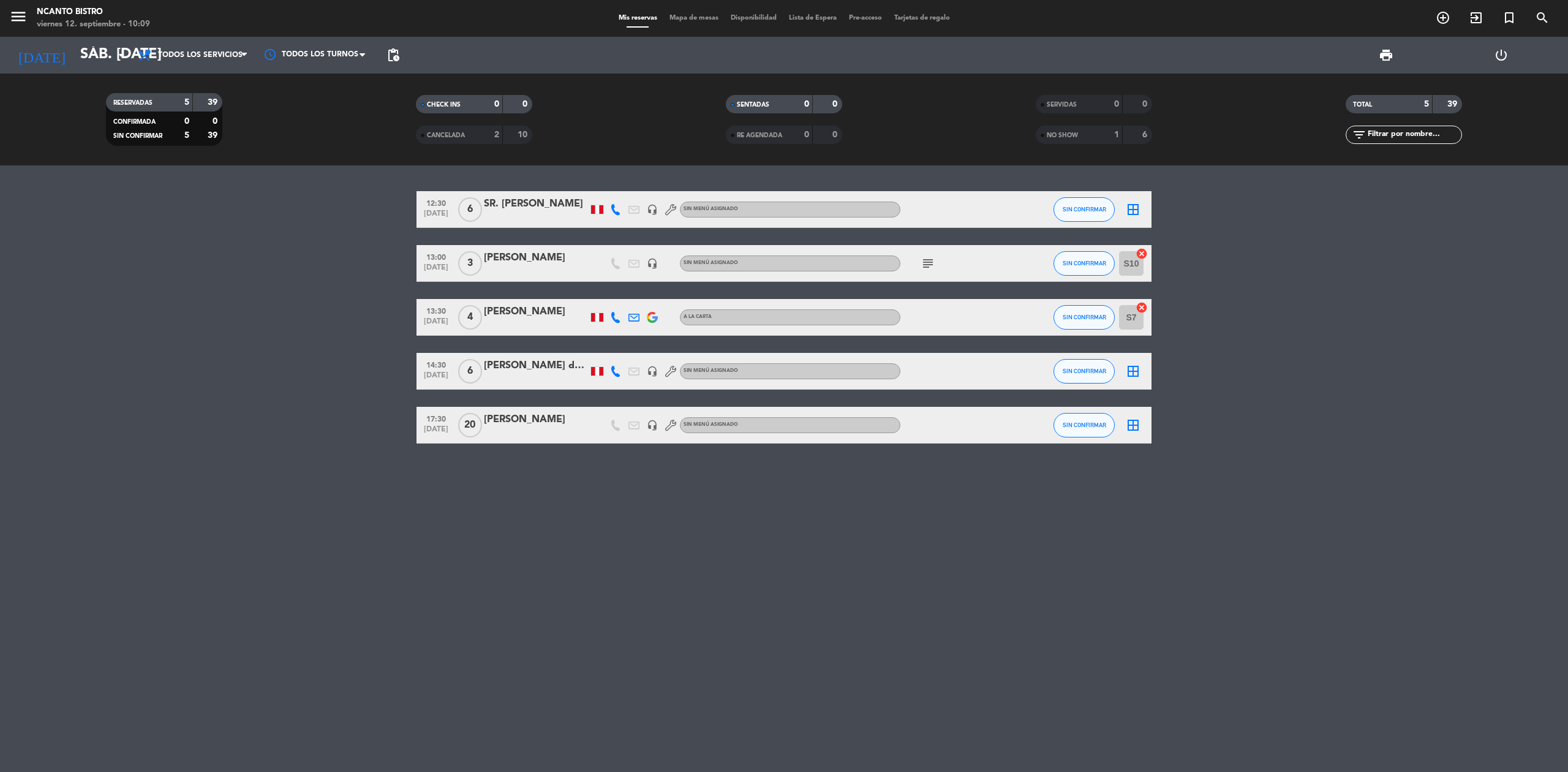
type input "lun. [DATE]"
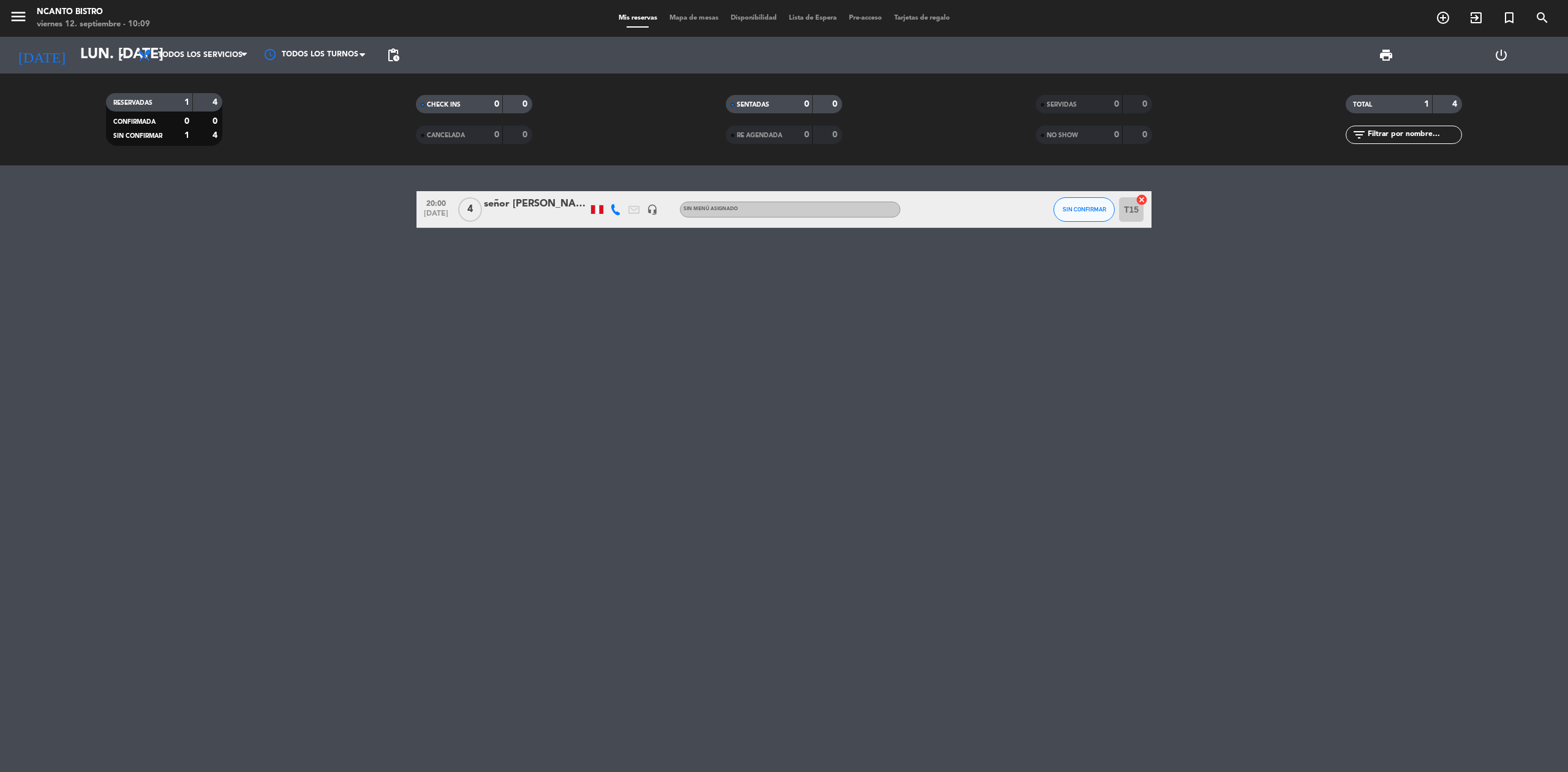
click at [533, 199] on div "señor [PERSON_NAME]" at bounding box center [535, 204] width 104 height 16
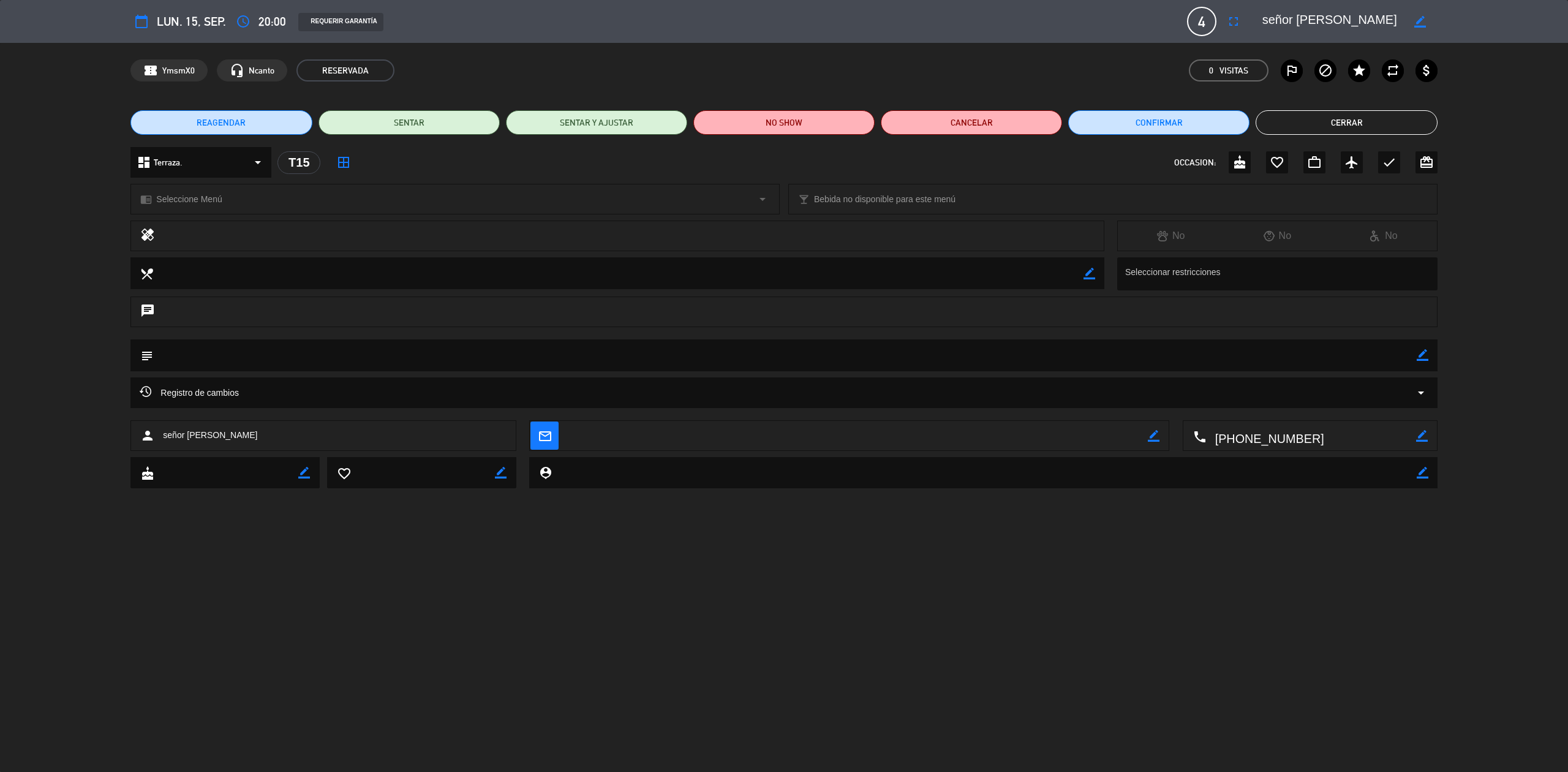
click at [1354, 131] on button "Cerrar" at bounding box center [1346, 122] width 181 height 24
